Goal: Task Accomplishment & Management: Use online tool/utility

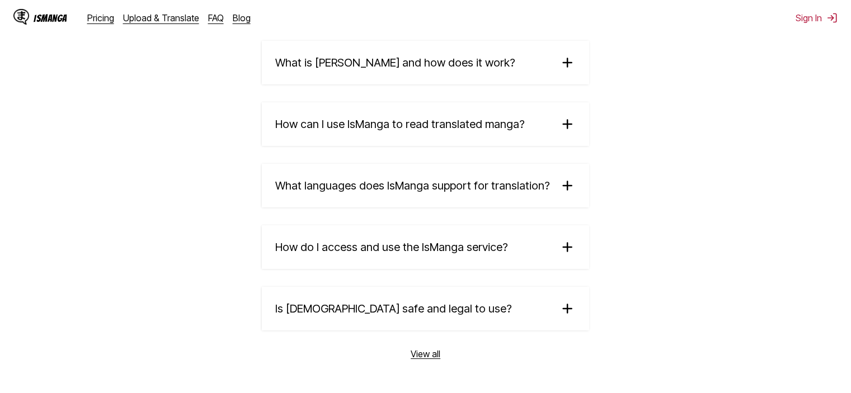
scroll to position [1972, 0]
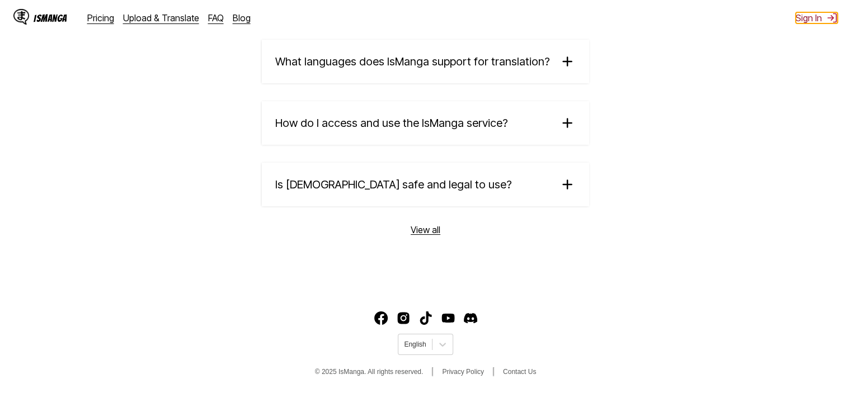
click at [805, 16] on button "Sign In" at bounding box center [817, 17] width 42 height 11
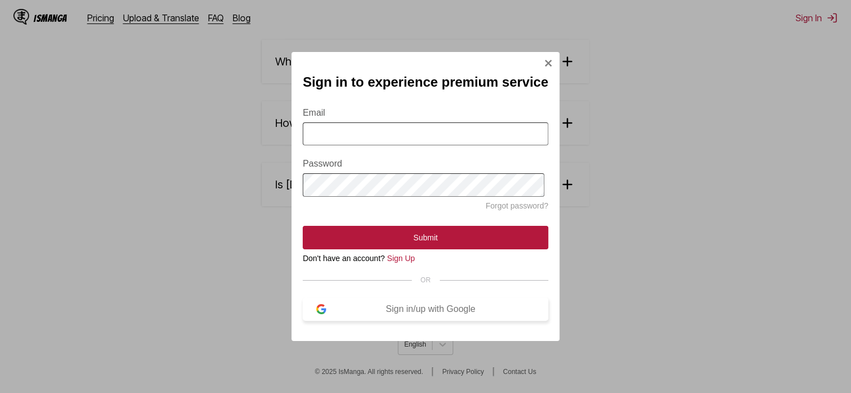
click at [422, 314] on div "Sign in/up with Google" at bounding box center [430, 309] width 209 height 10
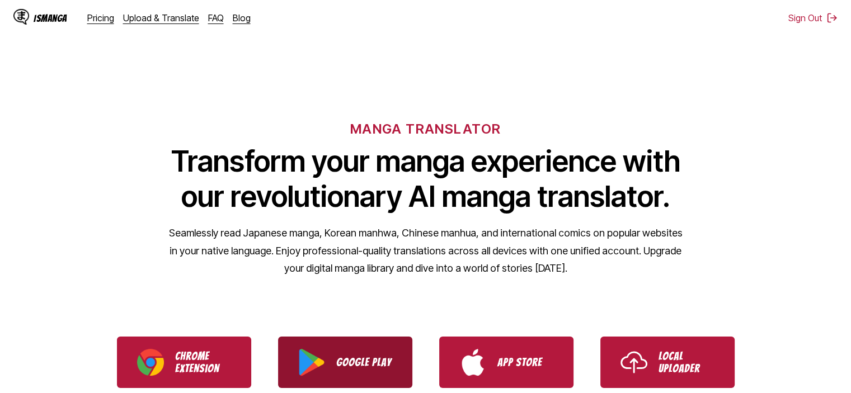
scroll to position [168, 0]
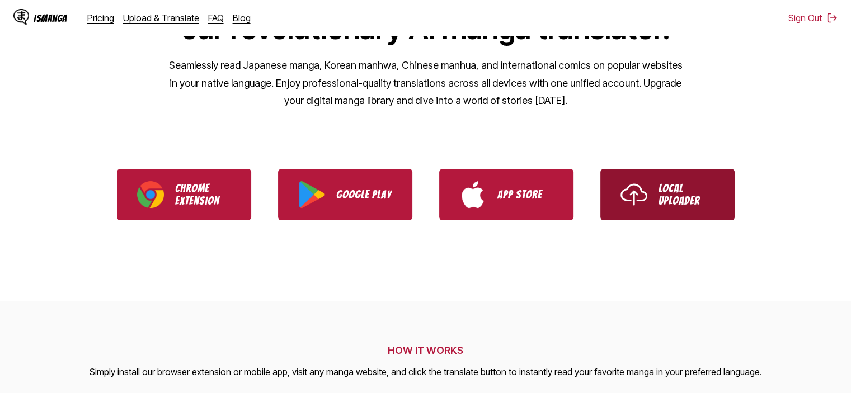
click at [676, 210] on link "Local Uploader" at bounding box center [667, 194] width 134 height 51
